Goal: Information Seeking & Learning: Learn about a topic

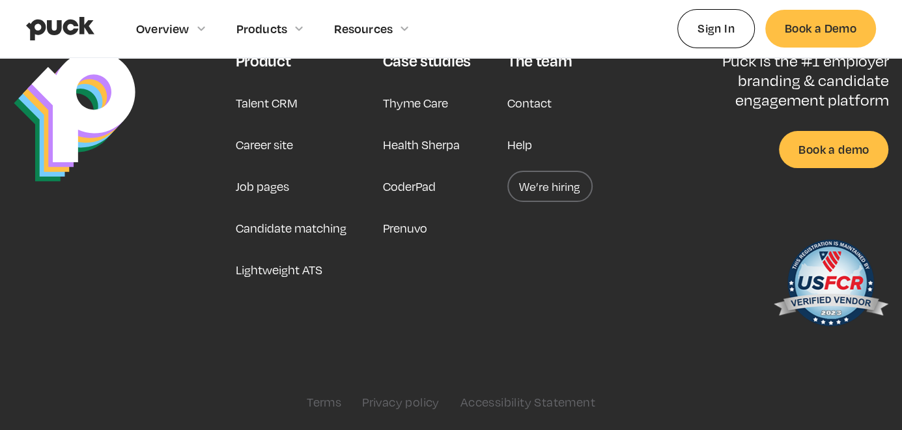
scroll to position [4183, 0]
click at [288, 202] on link "Job pages" at bounding box center [261, 186] width 53 height 31
click at [515, 118] on link "Contact" at bounding box center [529, 102] width 44 height 31
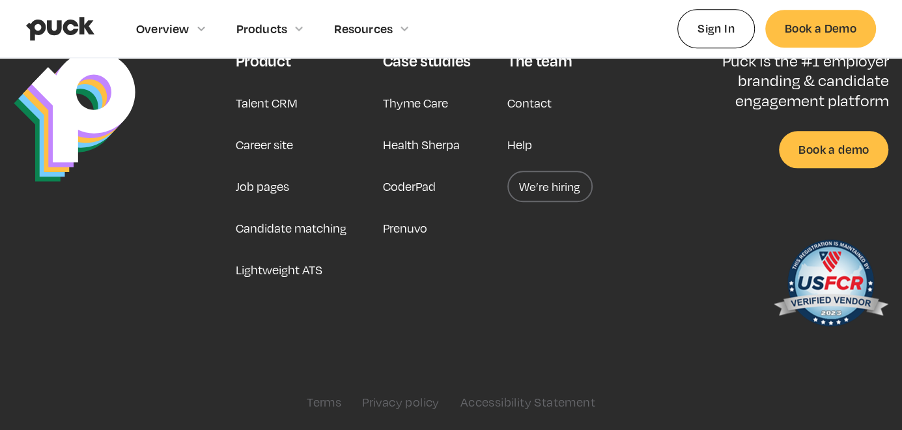
click at [288, 160] on link "Career site" at bounding box center [263, 144] width 57 height 31
